Goal: Navigation & Orientation: Find specific page/section

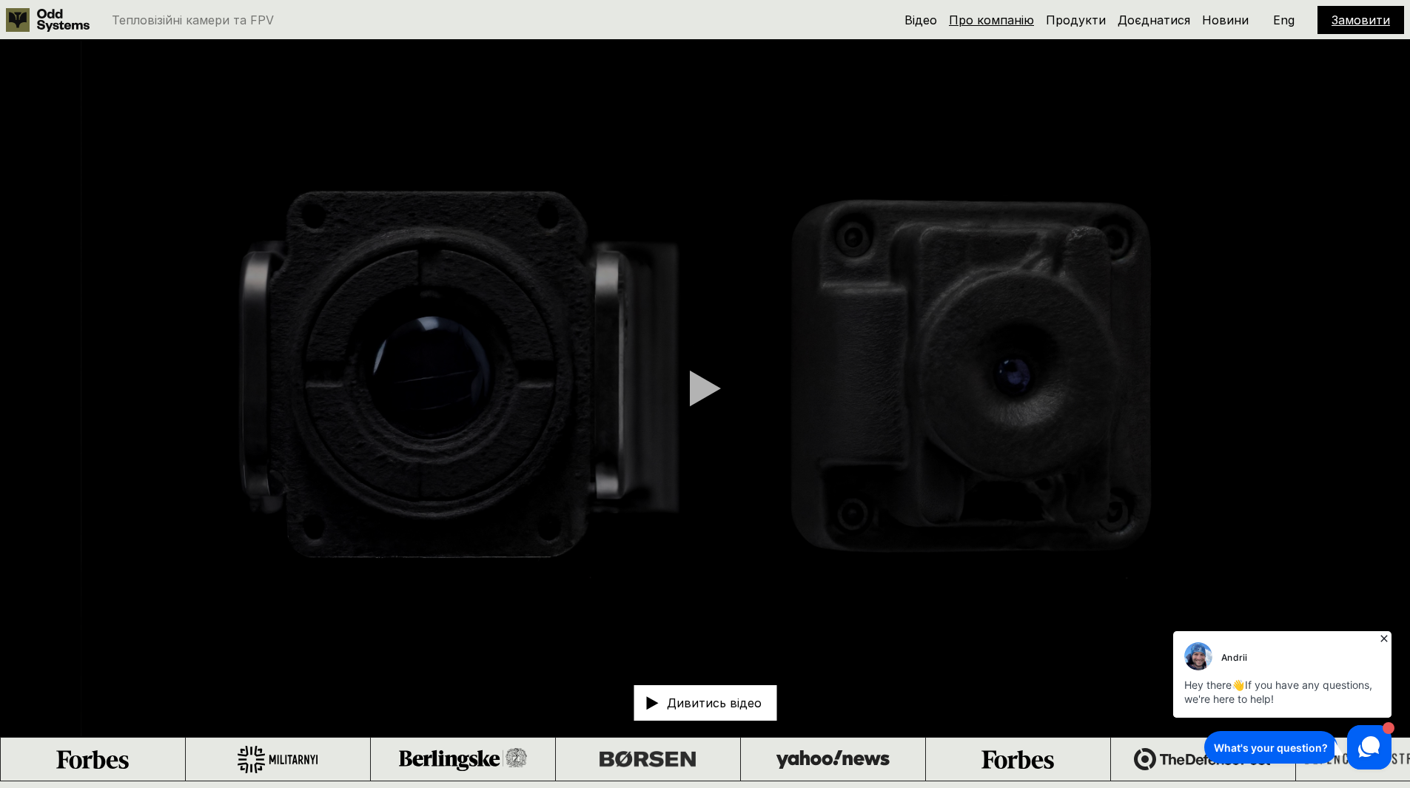
click at [1016, 16] on link "Про компанію" at bounding box center [991, 20] width 85 height 15
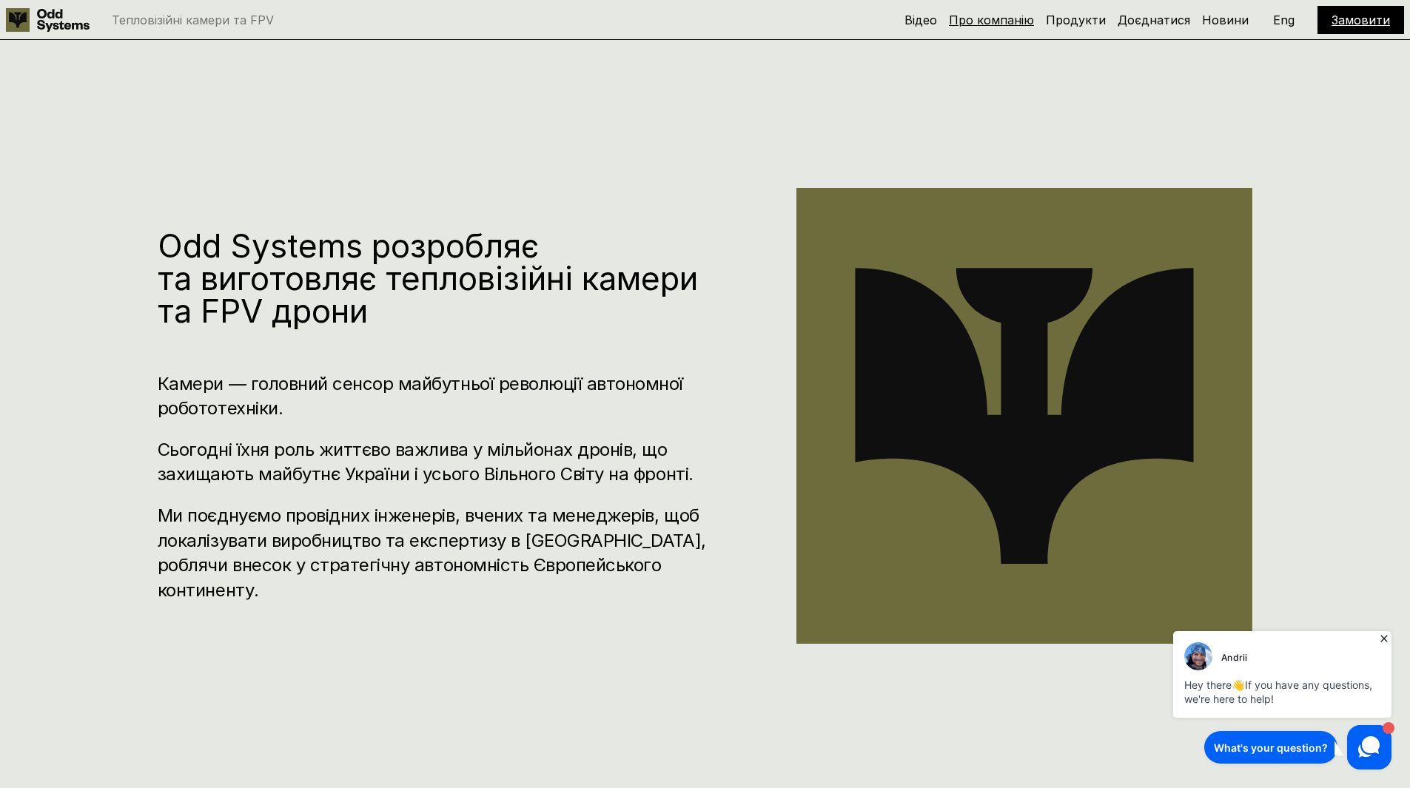
scroll to position [782, 0]
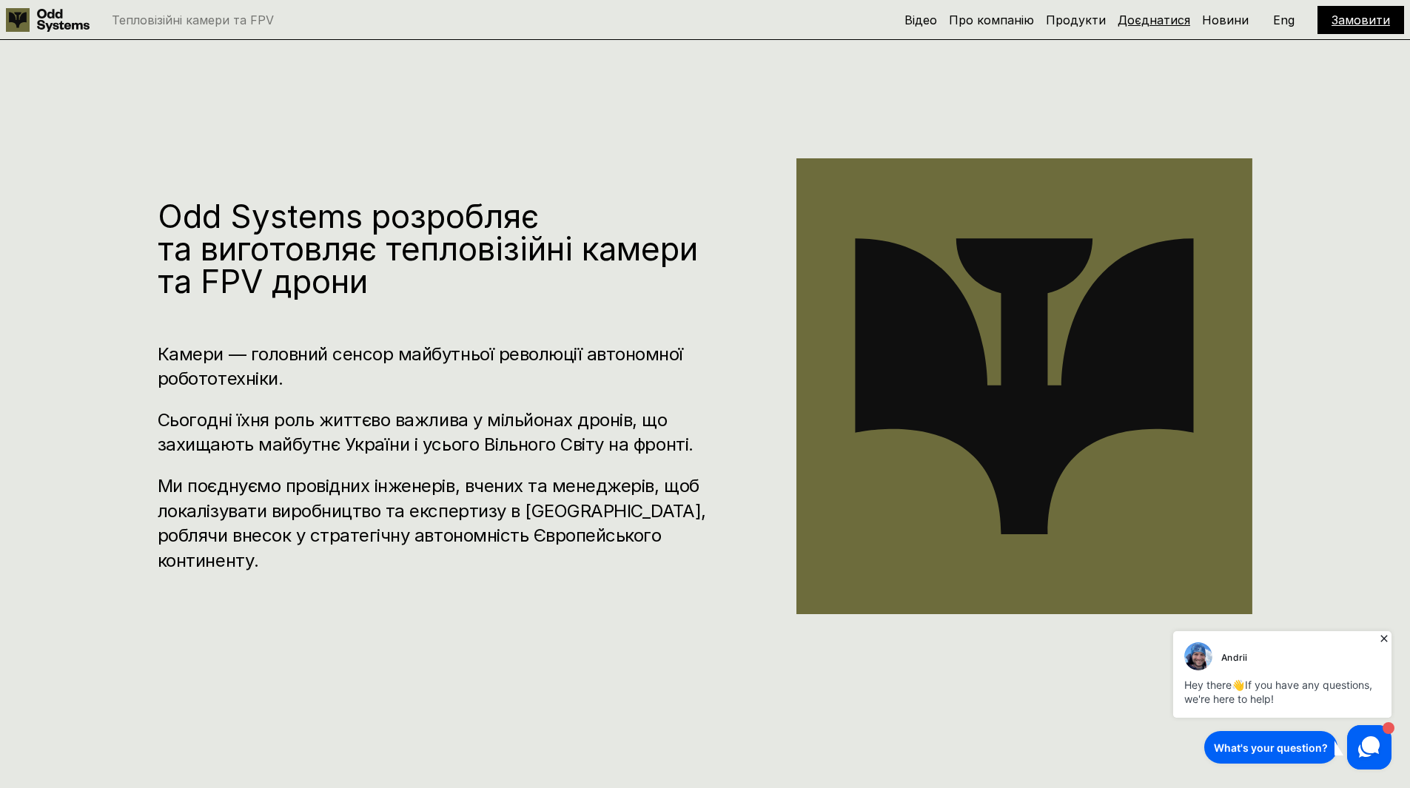
click at [1187, 19] on link "Доєднатися" at bounding box center [1154, 20] width 73 height 15
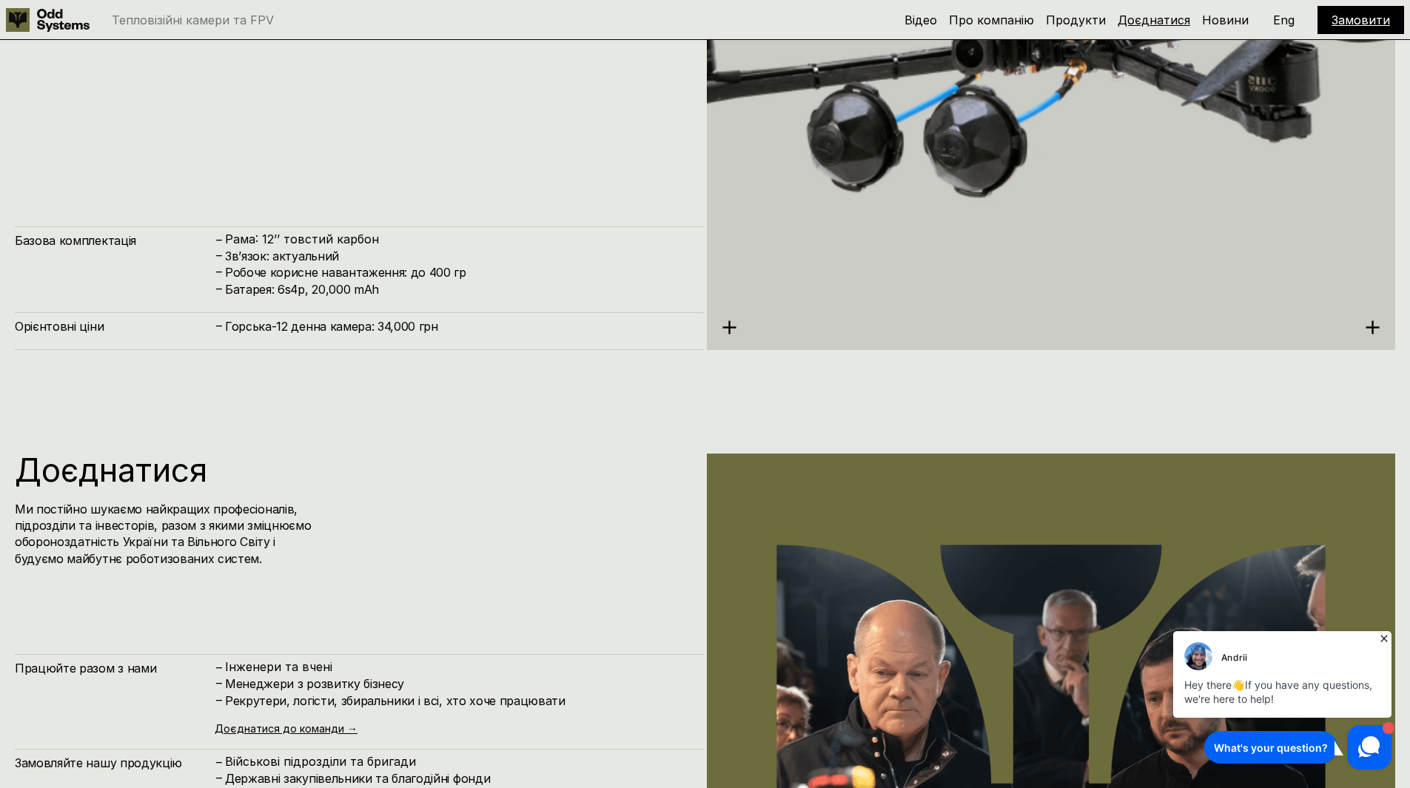
scroll to position [7878, 0]
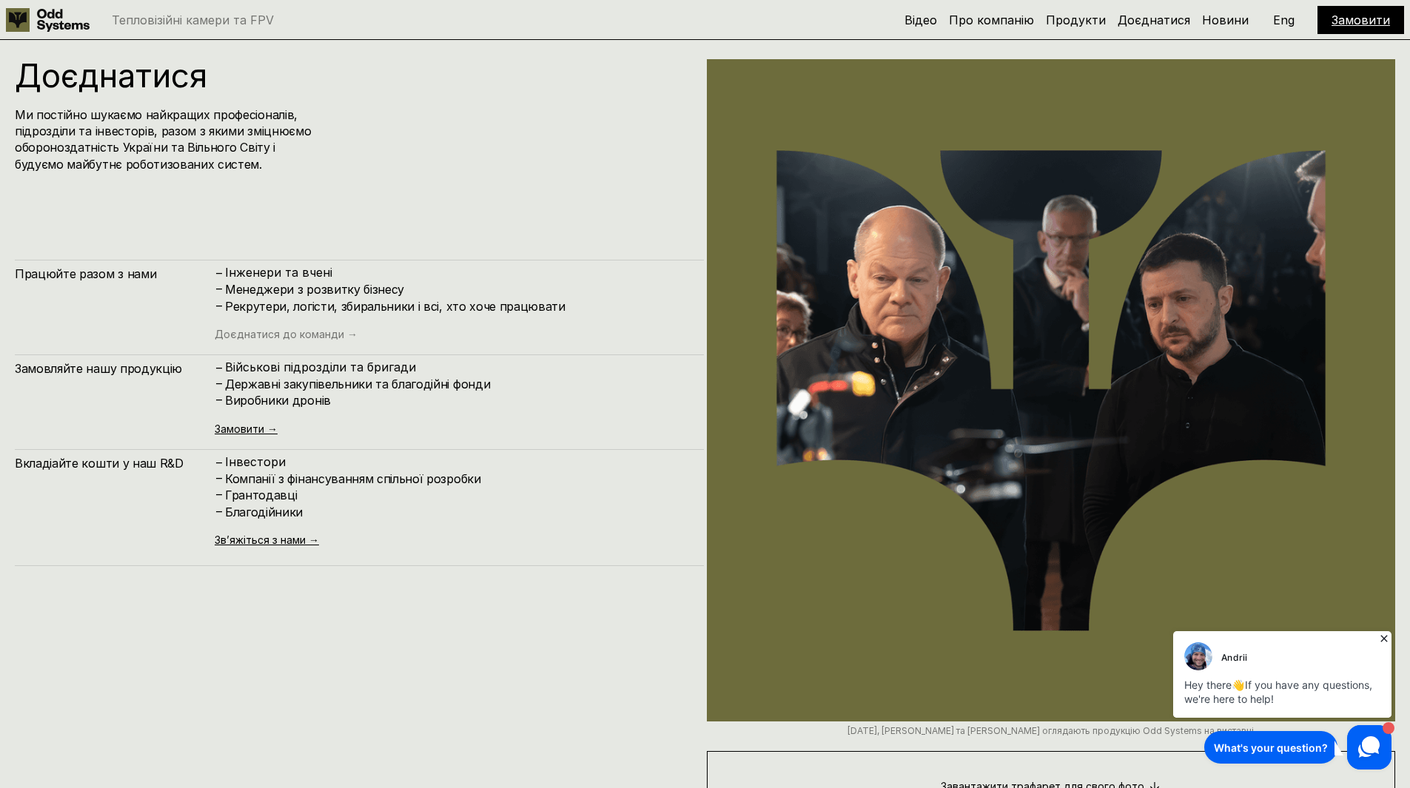
click at [318, 335] on link "Доєднатися до команди →" at bounding box center [286, 334] width 143 height 13
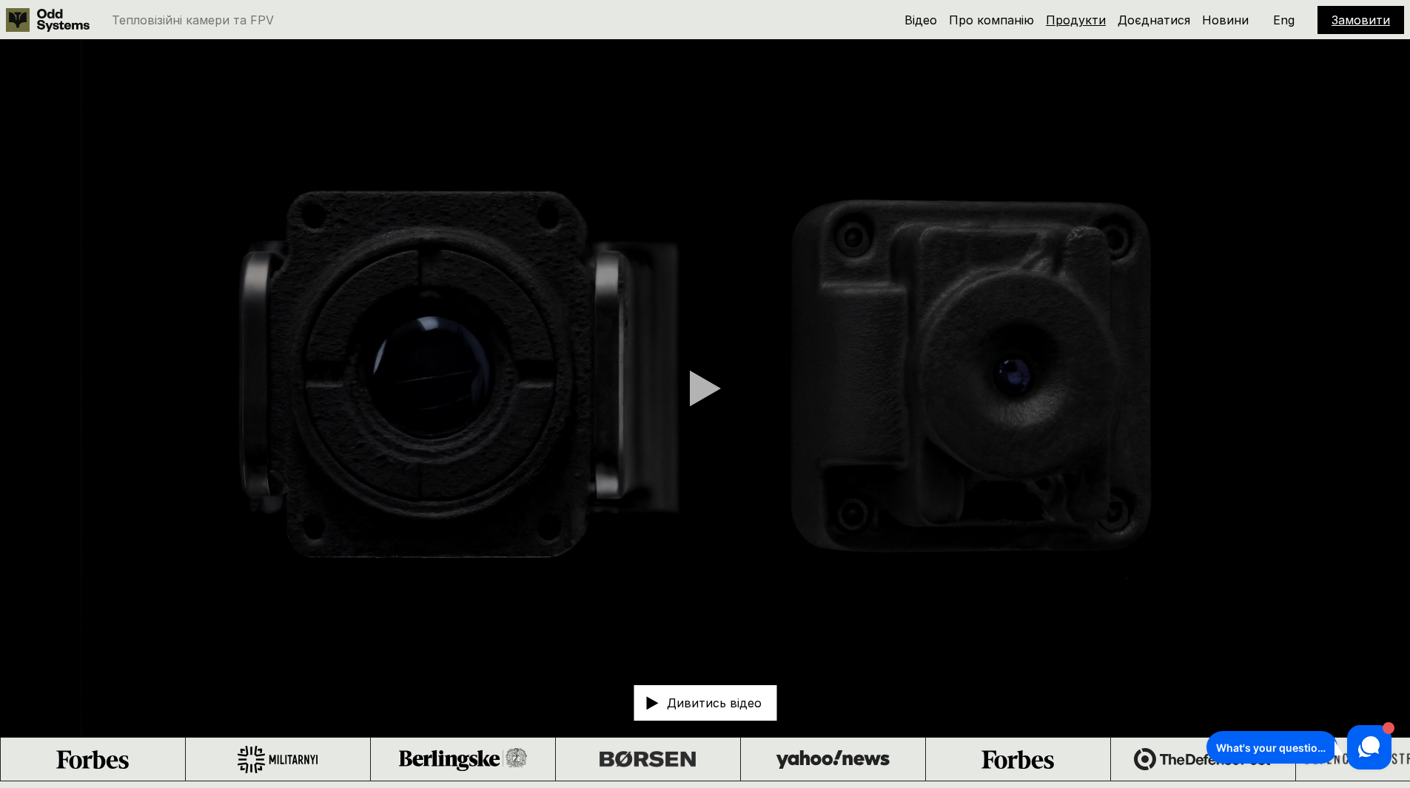
click at [1089, 27] on h5 "Продукти" at bounding box center [1076, 20] width 60 height 16
click at [1100, 12] on h5 "Продукти" at bounding box center [1076, 20] width 60 height 16
click at [1095, 19] on link "Продукти" at bounding box center [1076, 20] width 60 height 15
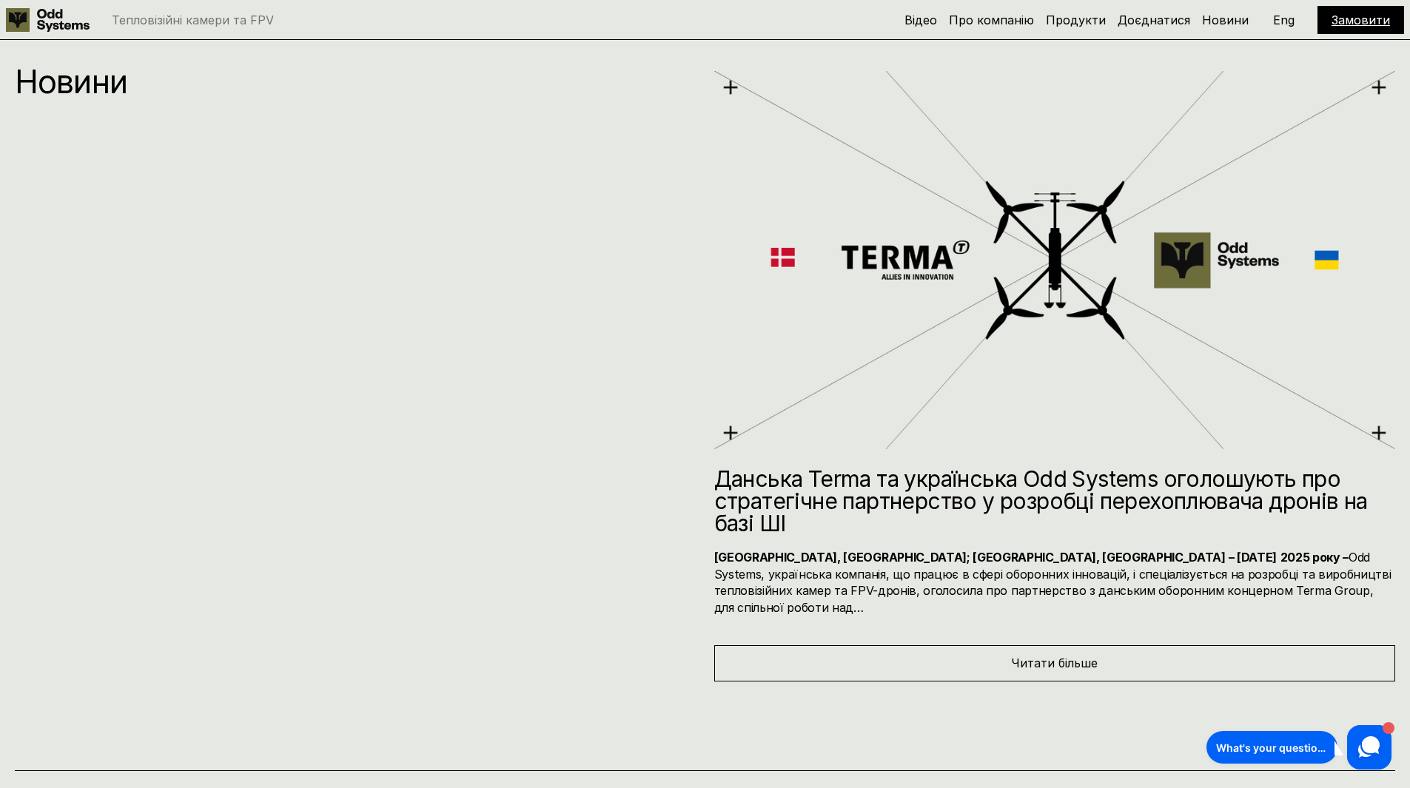
scroll to position [9114, 0]
